Goal: Task Accomplishment & Management: Use online tool/utility

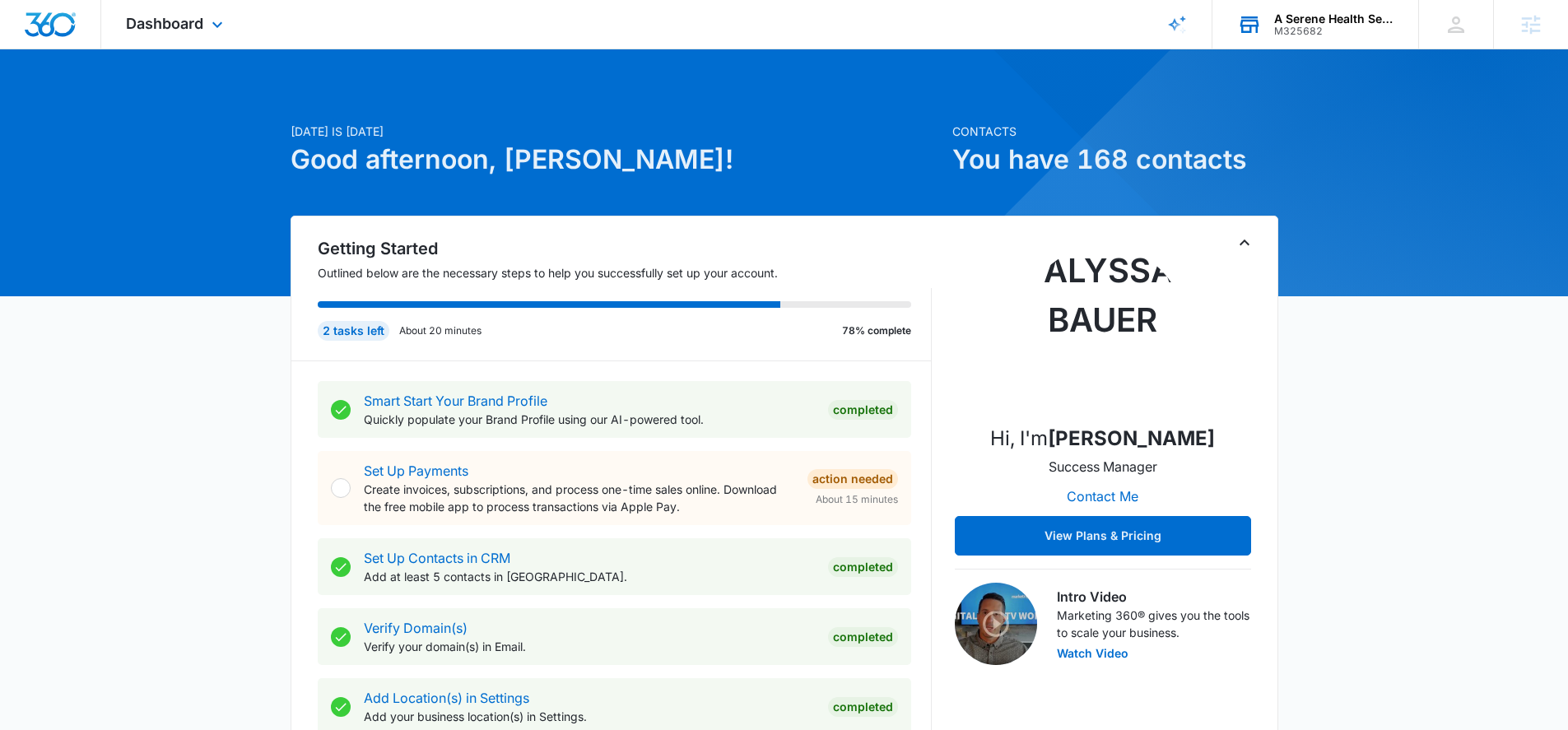
click at [1299, 30] on div "M325682" at bounding box center [1335, 31] width 120 height 11
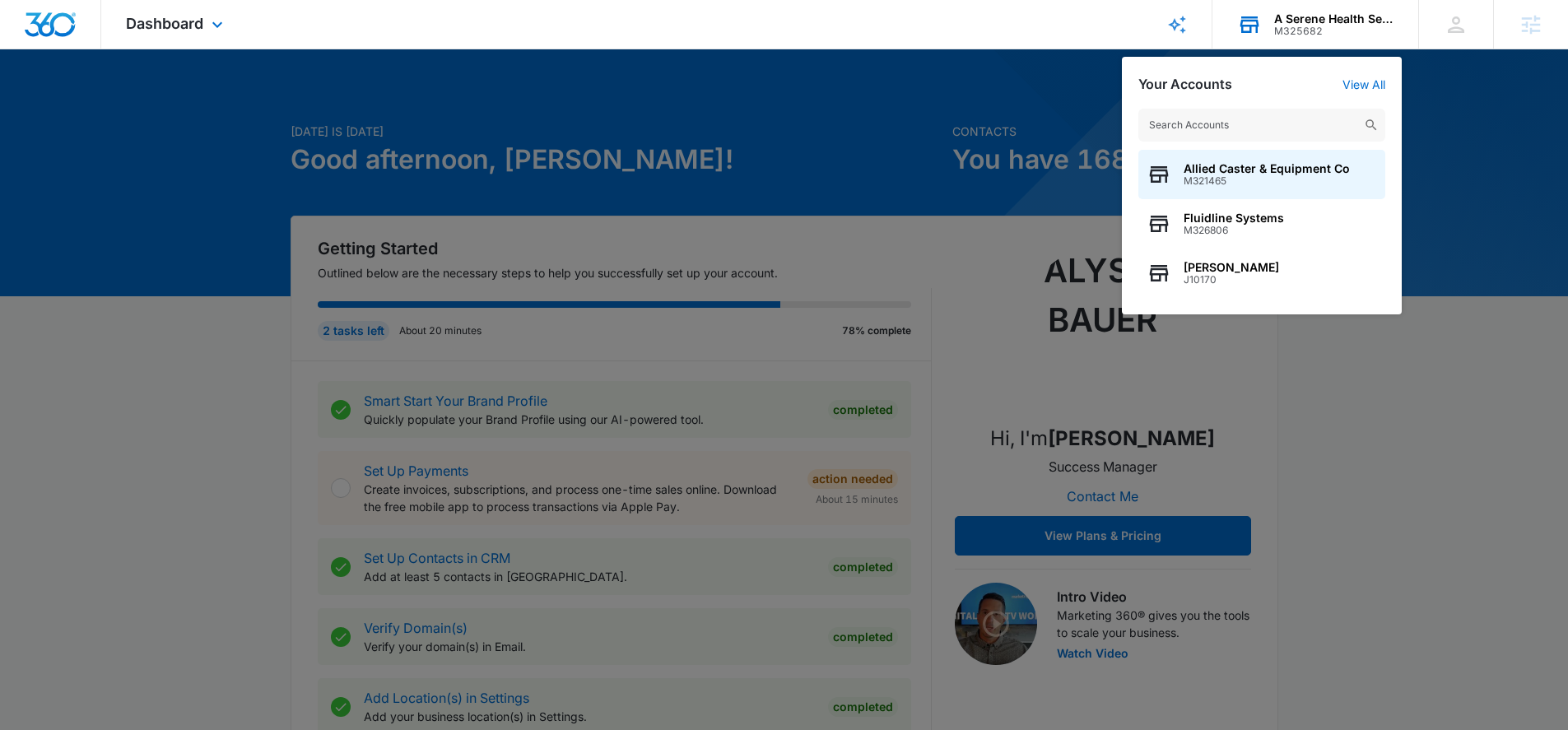
click at [1221, 119] on input "text" at bounding box center [1262, 125] width 247 height 33
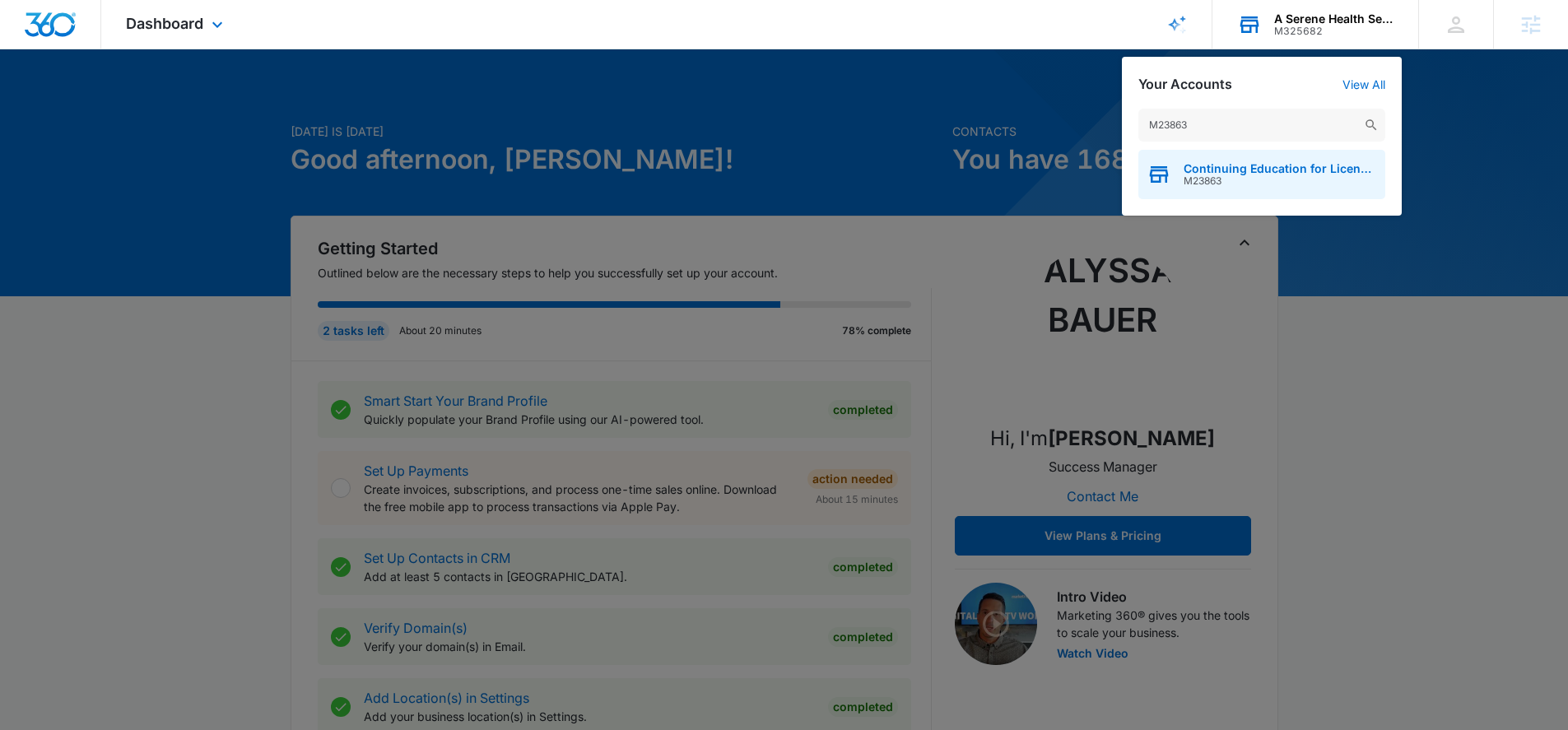
type input "M23863"
click at [1214, 159] on div "Continuing Education for Licensing M23863" at bounding box center [1262, 175] width 247 height 50
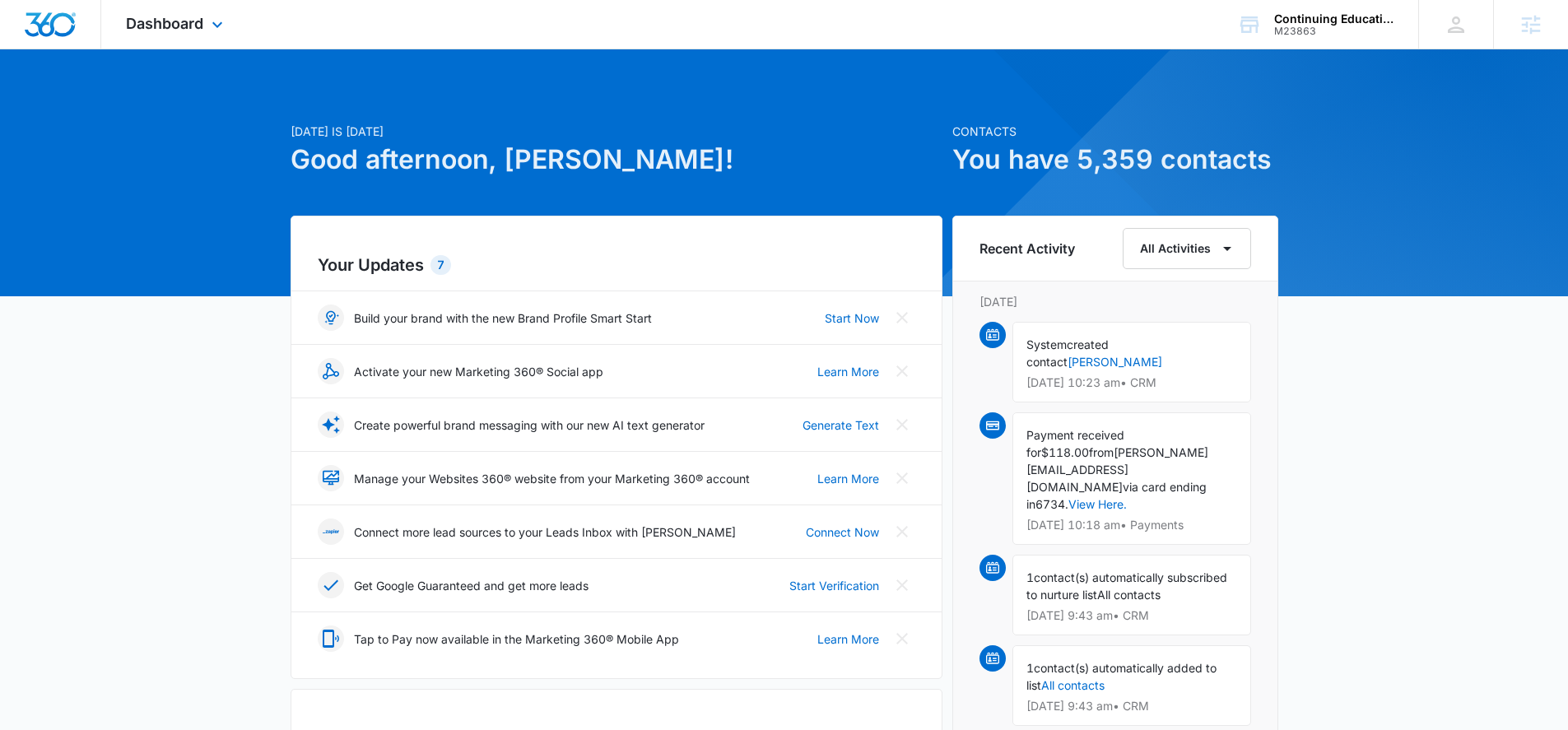
click at [184, 33] on div "Dashboard Apps Reputation Websites Forms CRM Email Social Shop Content Ads Inte…" at bounding box center [177, 24] width 151 height 49
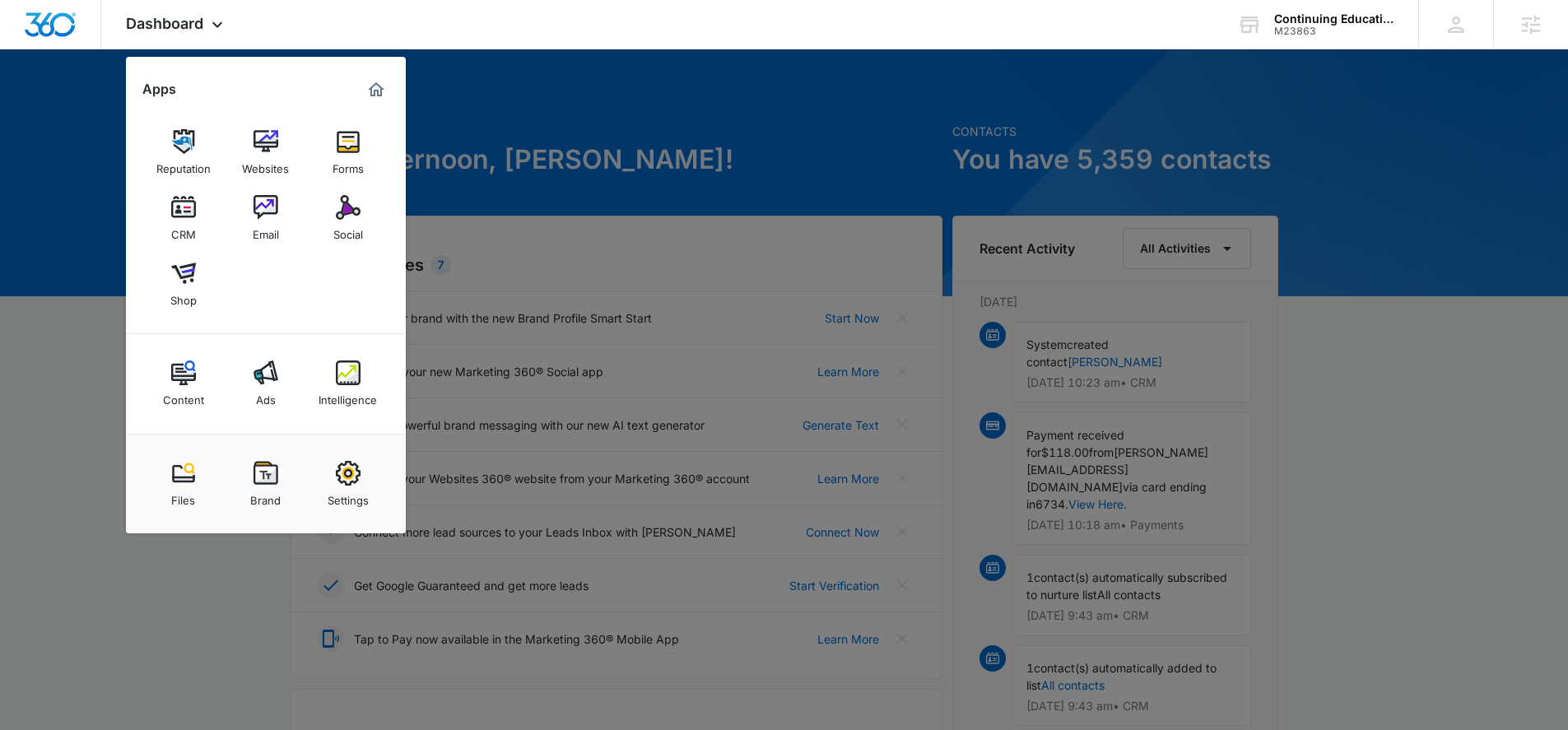
click at [76, 398] on div at bounding box center [784, 365] width 1568 height 730
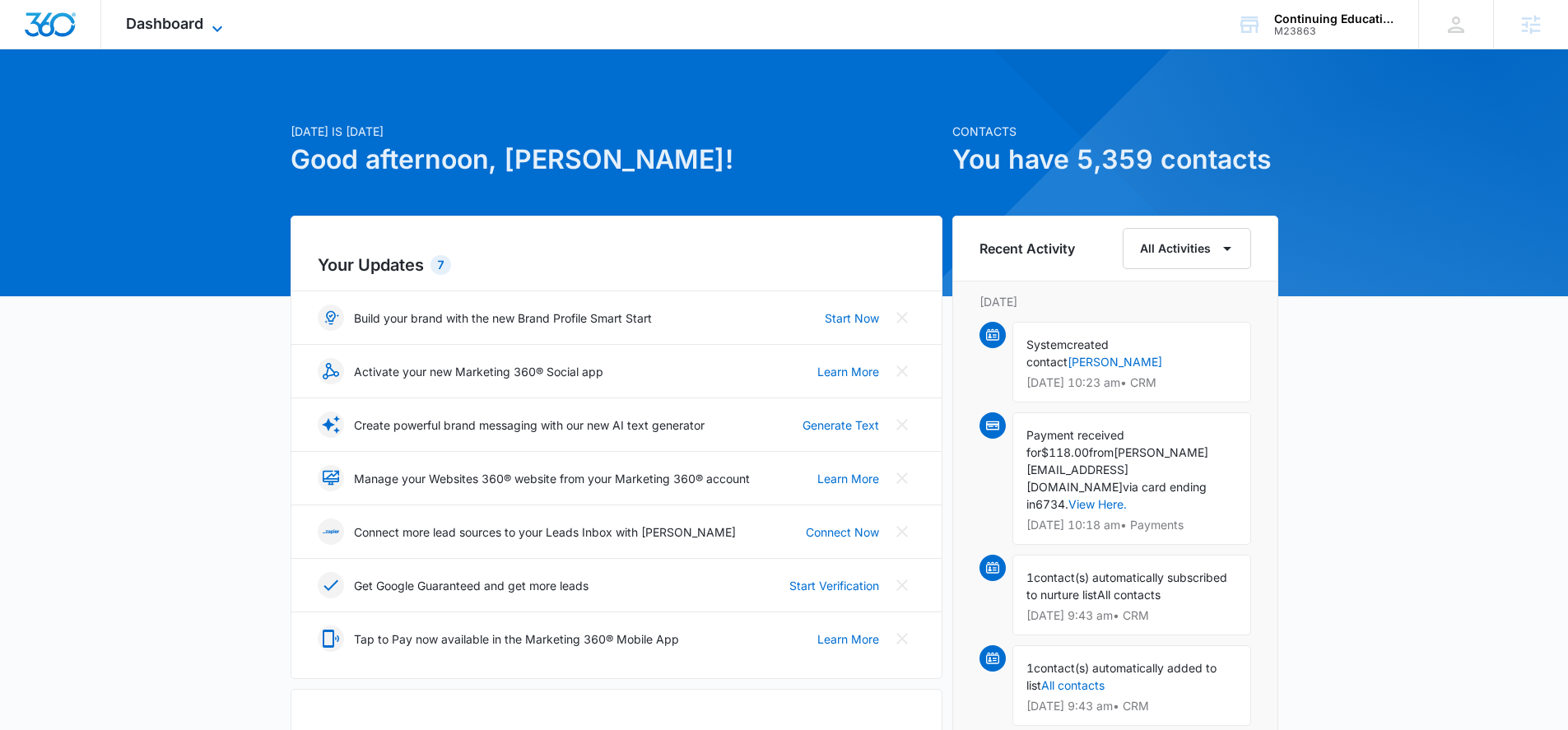
click at [131, 23] on span "Dashboard" at bounding box center [165, 23] width 77 height 17
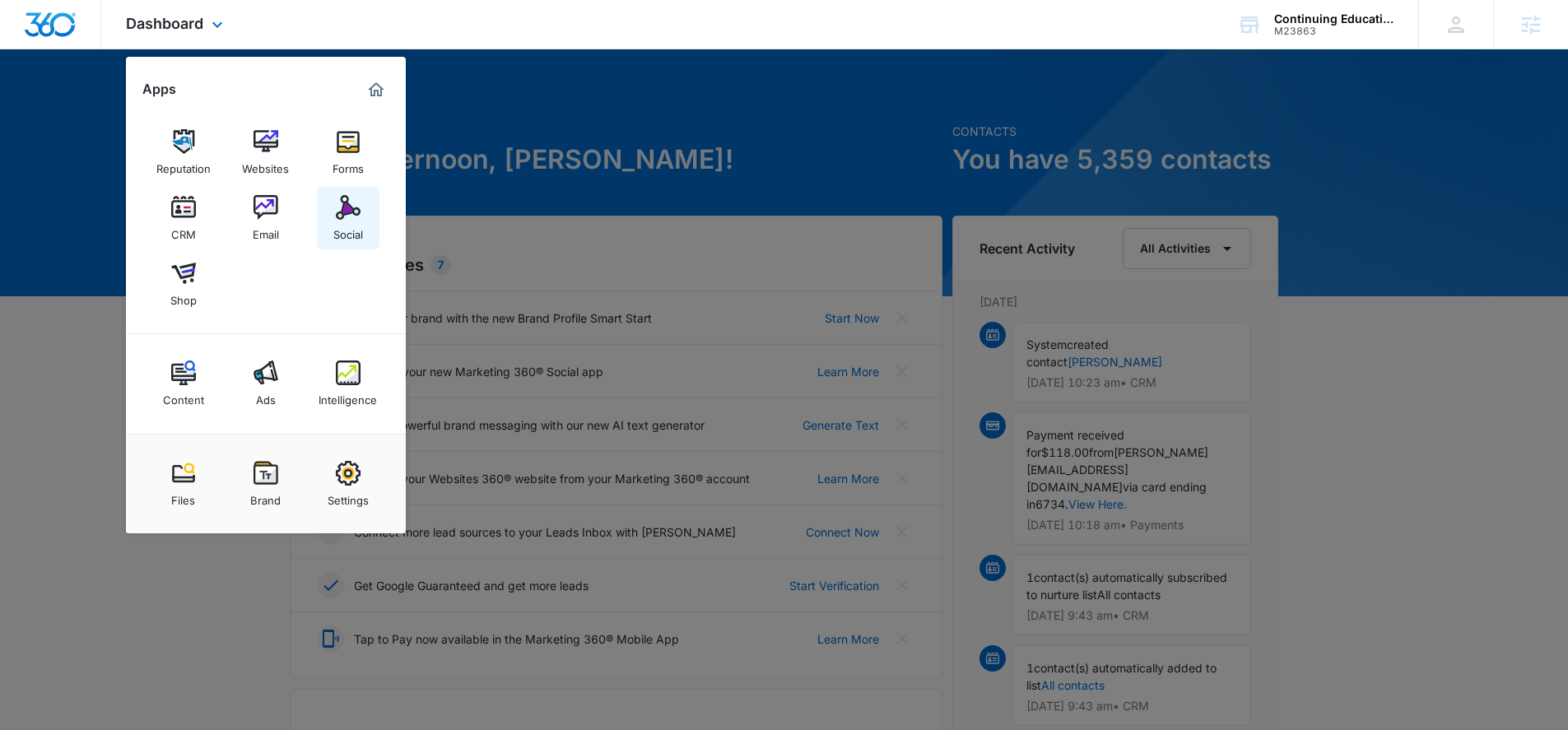
click at [329, 198] on link "Social" at bounding box center [348, 218] width 63 height 63
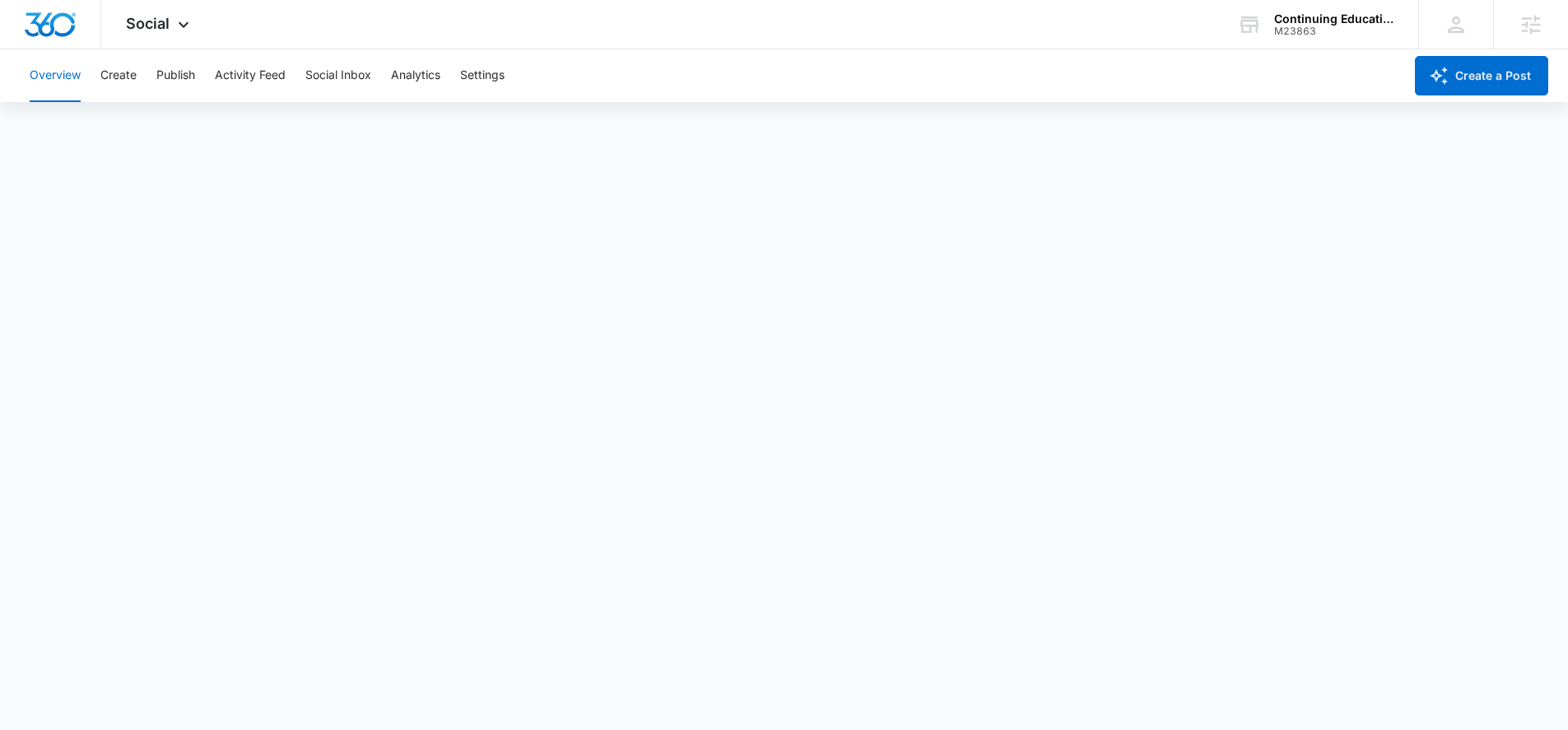
click at [202, 83] on div "Overview Create Publish Activity Feed Social Inbox Analytics Settings" at bounding box center [711, 75] width 1383 height 52
click at [118, 71] on button "Create" at bounding box center [118, 75] width 36 height 52
click at [174, 73] on button "Publish" at bounding box center [175, 75] width 39 height 52
click at [149, 112] on button "Schedules" at bounding box center [125, 126] width 56 height 46
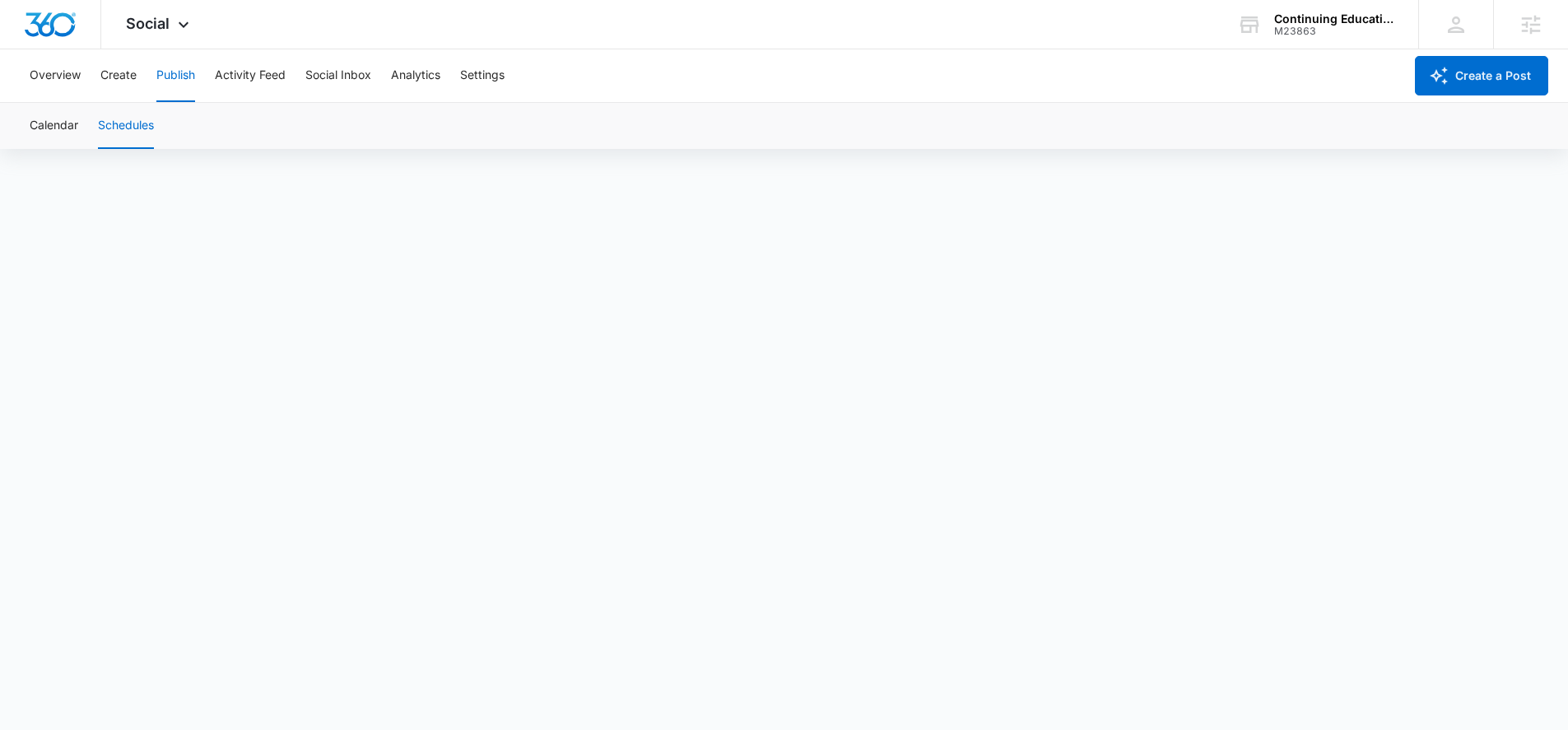
click at [24, 131] on div "Calendar Schedules" at bounding box center [784, 126] width 1529 height 46
click at [116, 81] on button "Create" at bounding box center [118, 75] width 36 height 52
click at [179, 122] on button "Approvals" at bounding box center [160, 126] width 55 height 46
click at [187, 75] on button "Publish" at bounding box center [175, 75] width 39 height 52
click at [138, 122] on button "Schedules" at bounding box center [125, 126] width 56 height 46
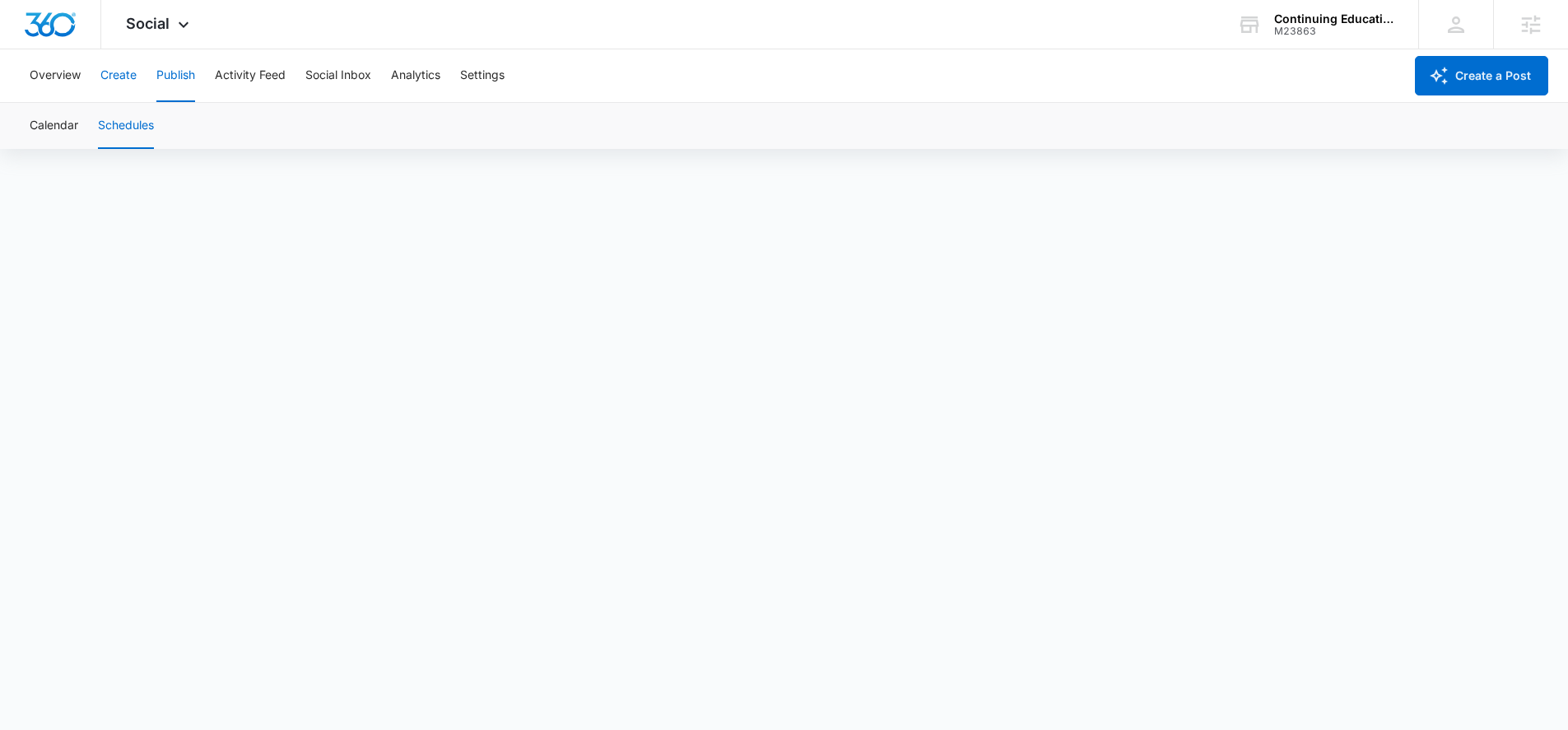
click at [104, 91] on button "Create" at bounding box center [118, 75] width 36 height 52
click at [41, 82] on button "Overview" at bounding box center [55, 75] width 51 height 52
